Goal: Information Seeking & Learning: Learn about a topic

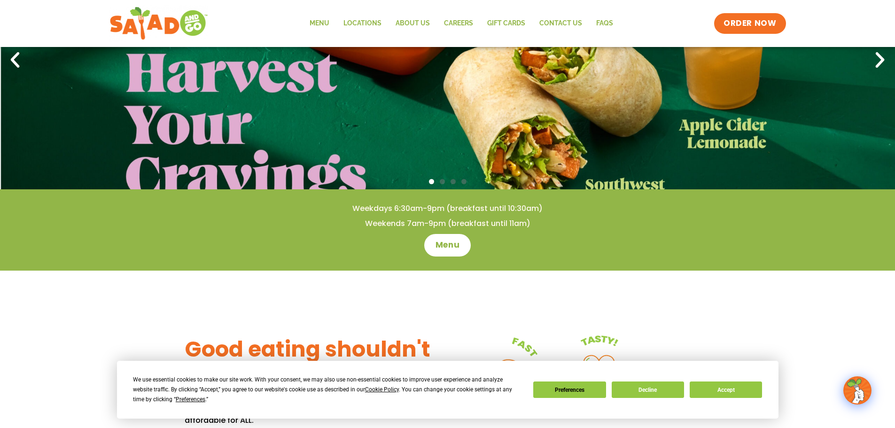
scroll to position [141, 0]
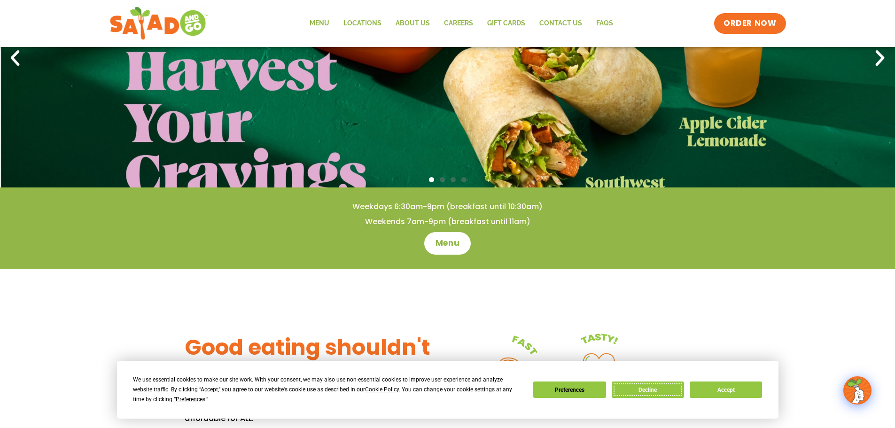
click at [657, 391] on button "Decline" at bounding box center [648, 390] width 72 height 16
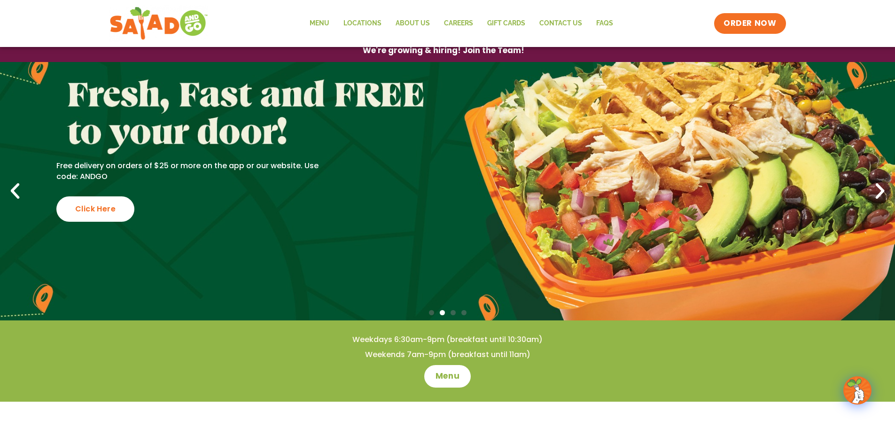
scroll to position [0, 0]
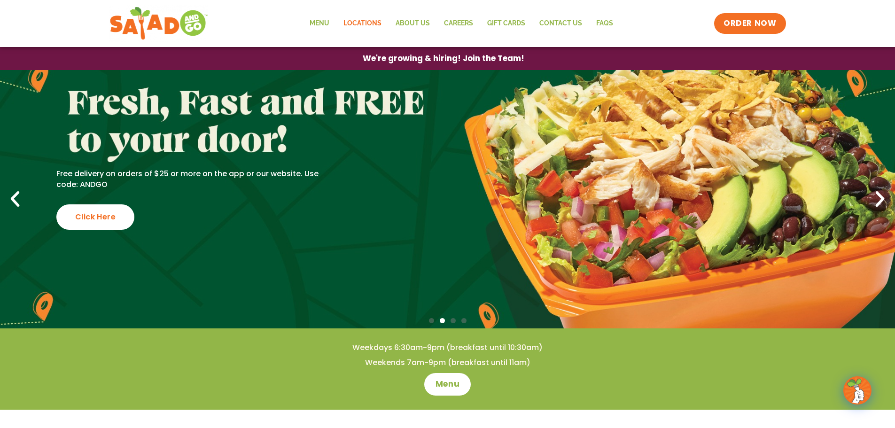
click at [359, 24] on link "Locations" at bounding box center [362, 24] width 52 height 22
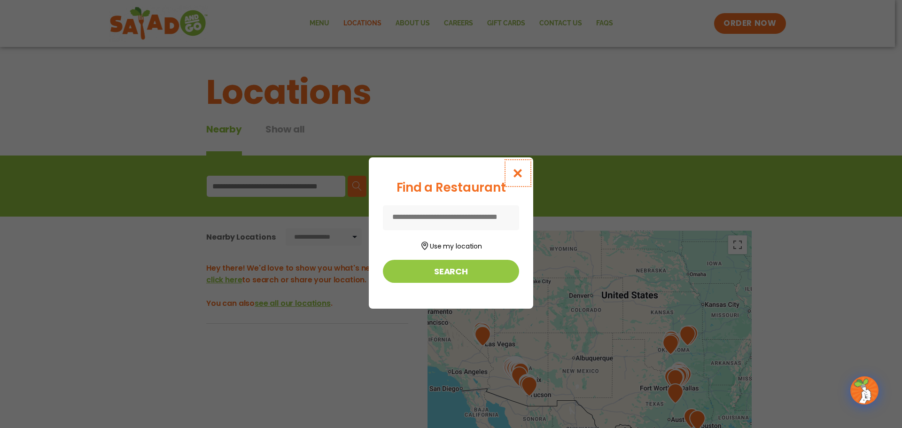
drag, startPoint x: 516, startPoint y: 175, endPoint x: 545, endPoint y: 186, distance: 31.1
click at [519, 177] on icon "Close modal" at bounding box center [518, 173] width 12 height 10
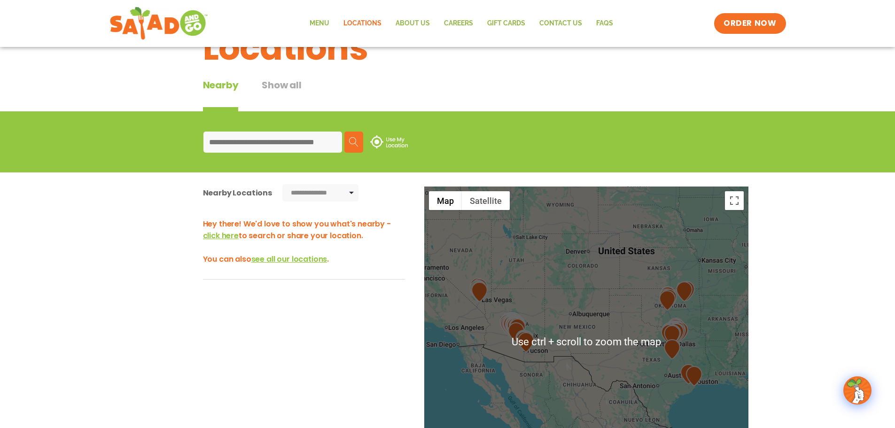
scroll to position [94, 0]
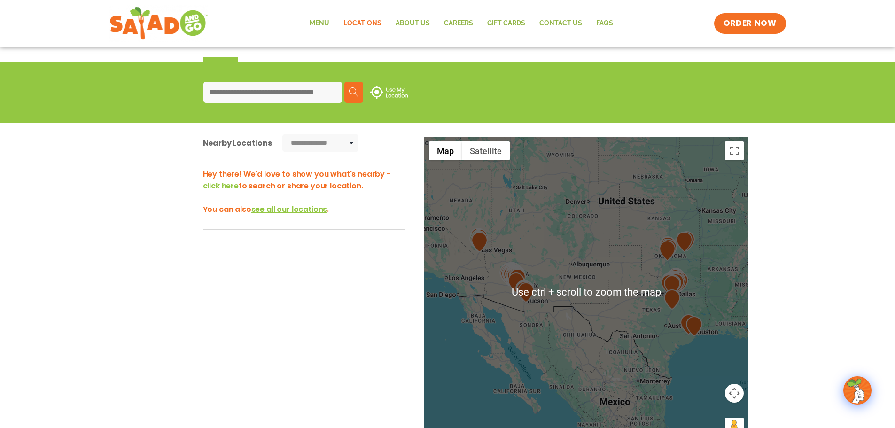
click at [610, 296] on div at bounding box center [586, 292] width 324 height 311
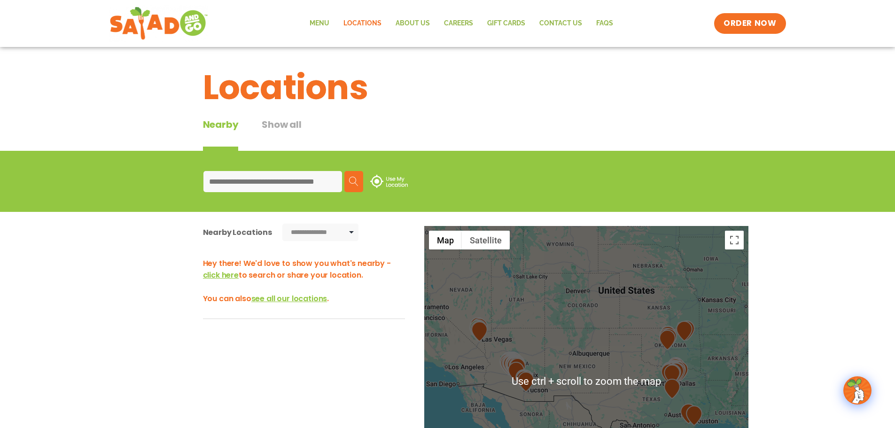
scroll to position [0, 0]
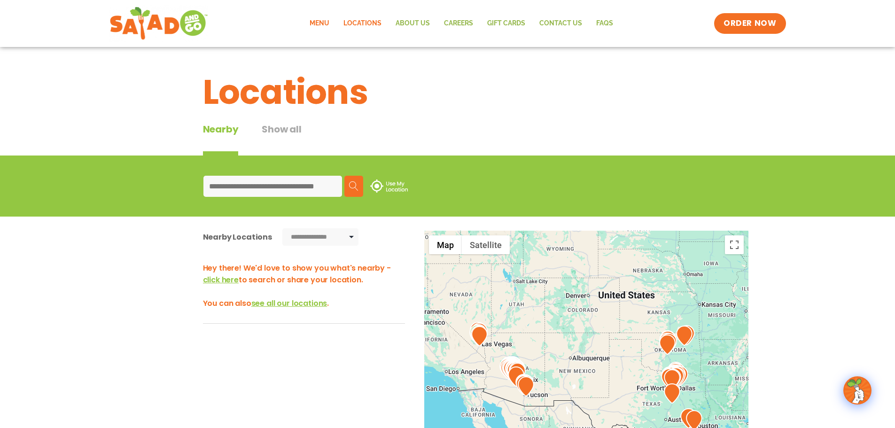
click at [316, 26] on link "Menu" at bounding box center [320, 24] width 34 height 22
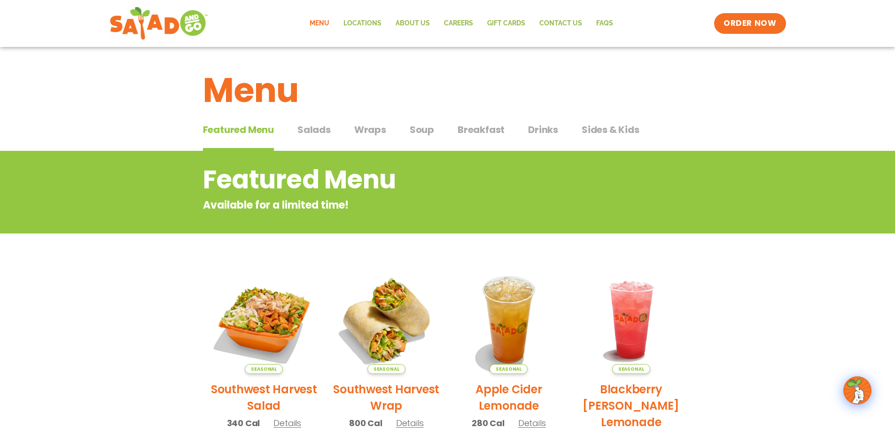
click at [323, 140] on button "Salads Salads" at bounding box center [313, 137] width 33 height 29
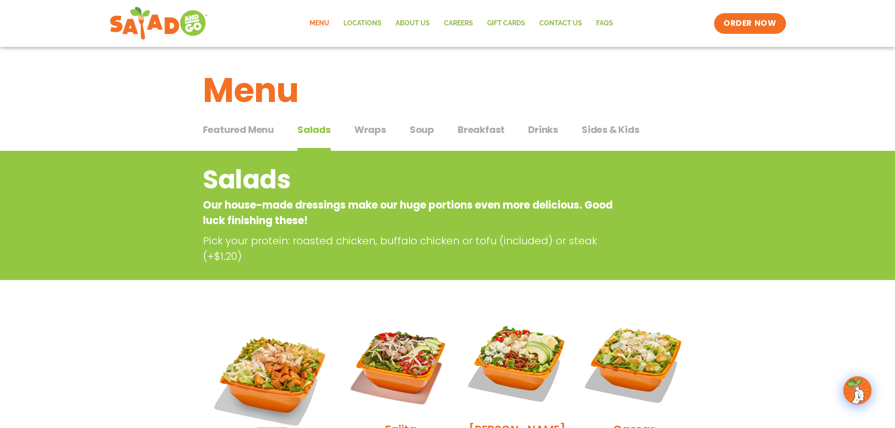
click at [165, 195] on div "Salads Our house-made dressings make our huge portions even more delicious. Goo…" at bounding box center [447, 215] width 895 height 129
drag, startPoint x: 324, startPoint y: 81, endPoint x: 369, endPoint y: 79, distance: 44.7
click at [325, 81] on h1 "Menu" at bounding box center [448, 90] width 490 height 51
